Goal: Task Accomplishment & Management: Use online tool/utility

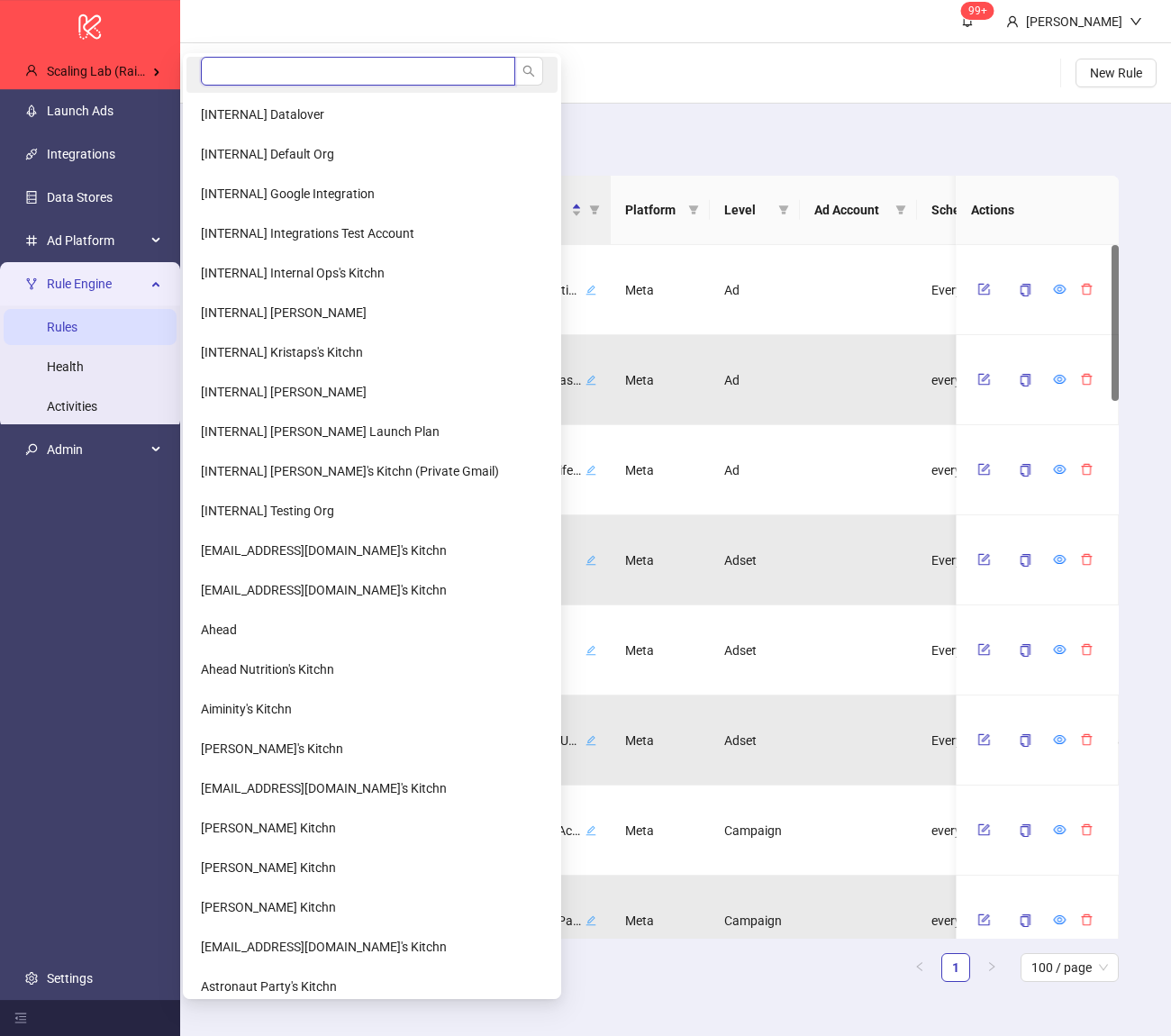
click at [209, 65] on input "search" at bounding box center [358, 71] width 314 height 29
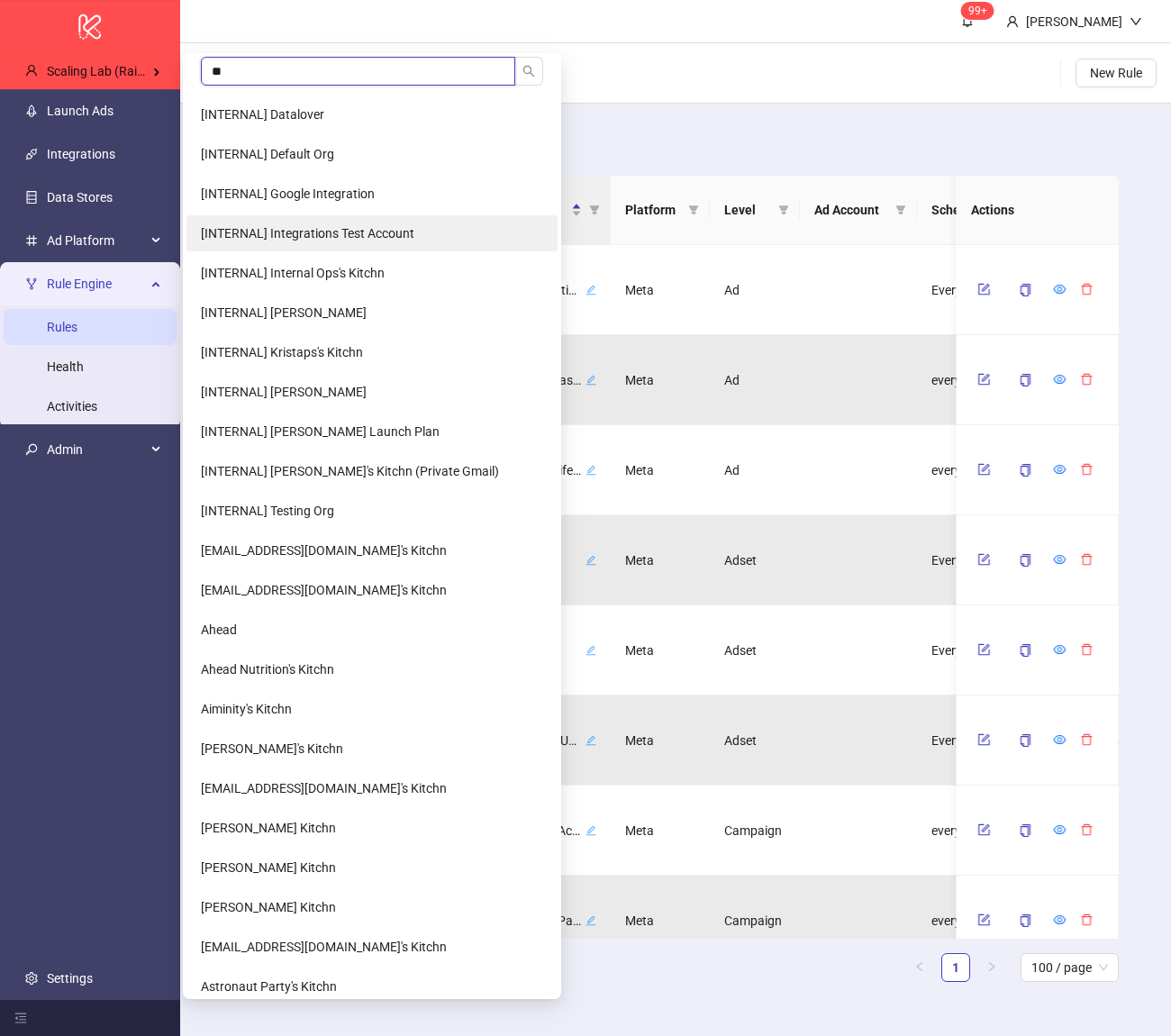
type input "***"
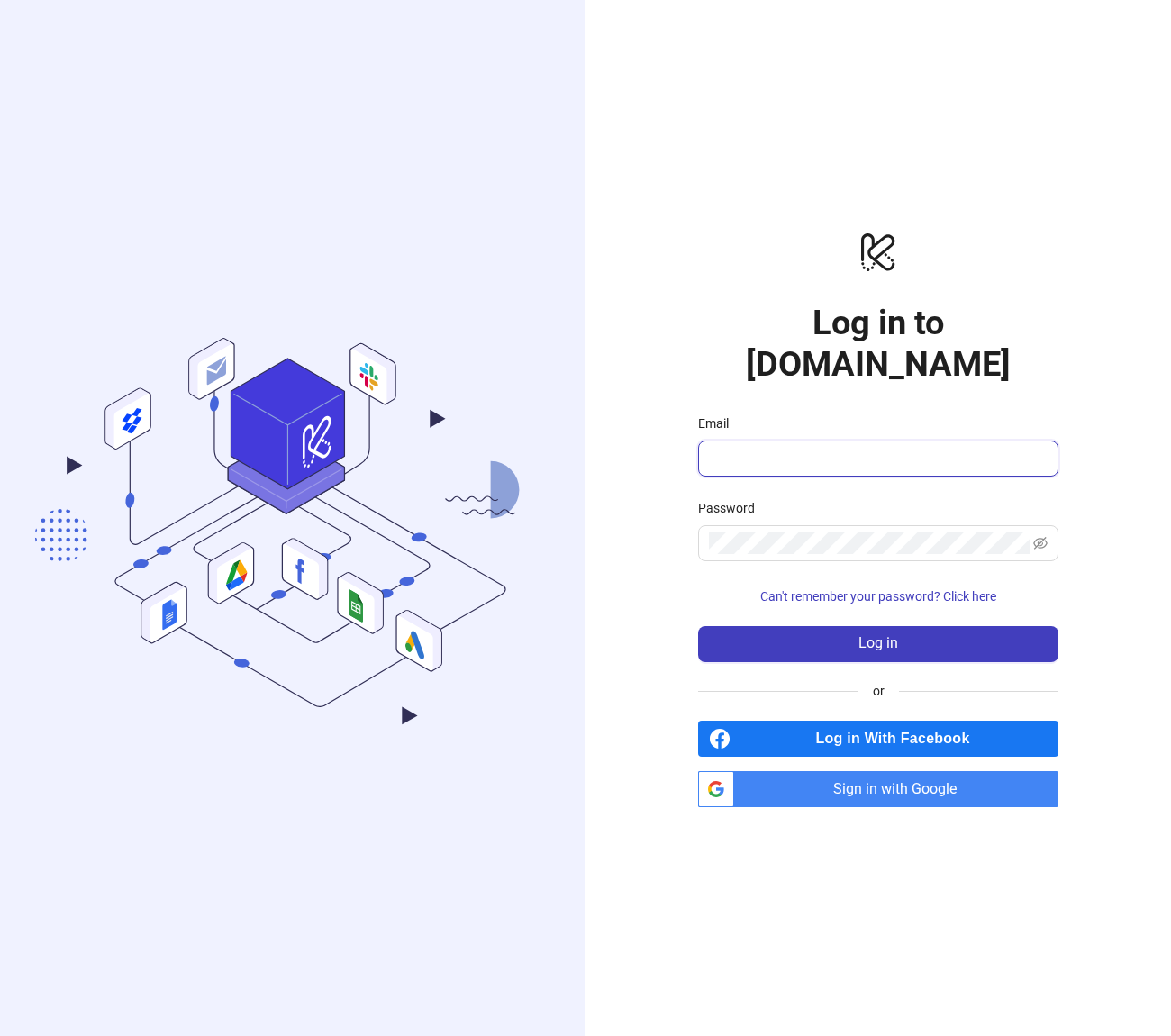
type input "**********"
click at [836, 772] on span "Sign in with Google" at bounding box center [900, 790] width 317 height 36
